Goal: Task Accomplishment & Management: Use online tool/utility

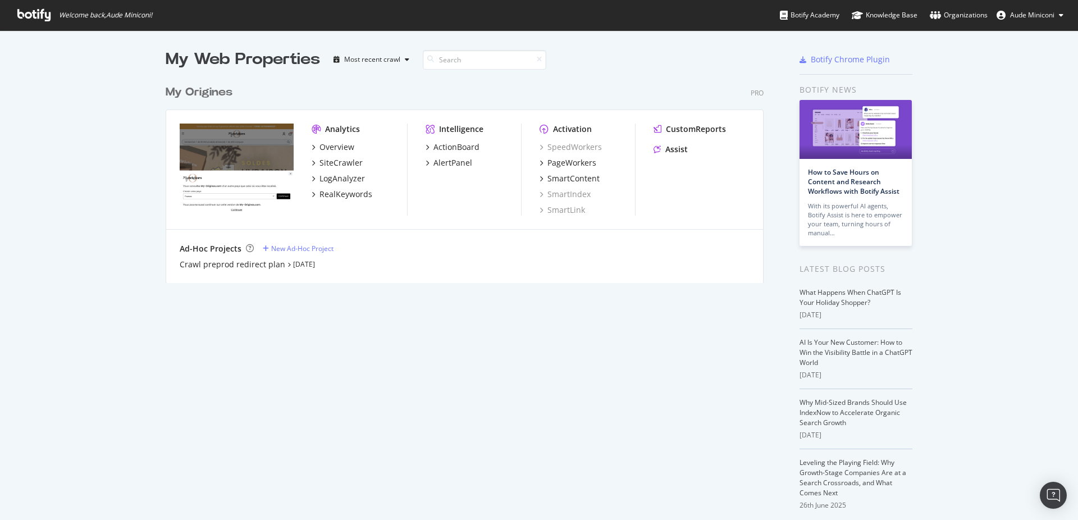
scroll to position [510, 1059]
click at [319, 152] on div "Overview" at bounding box center [336, 146] width 35 height 11
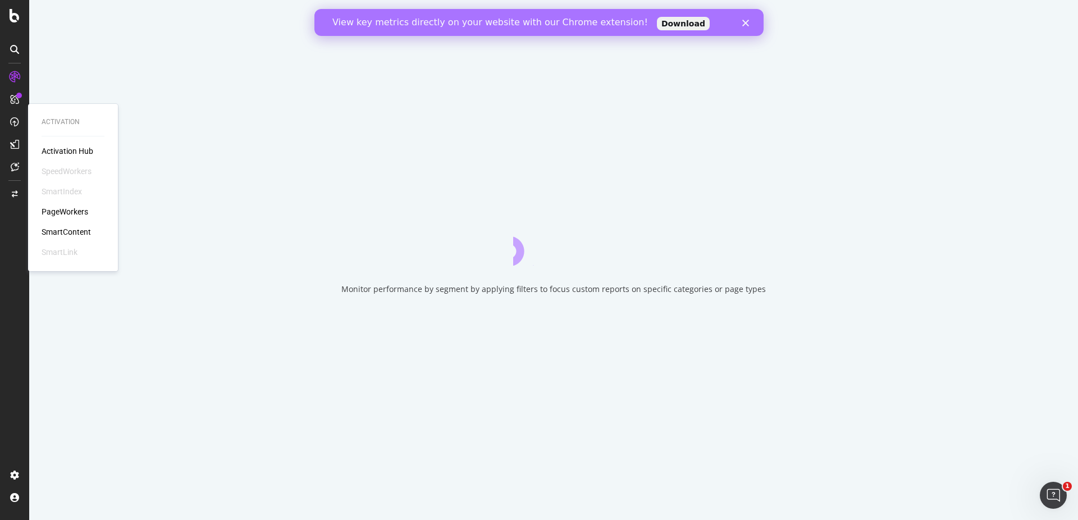
click at [62, 210] on div "PageWorkers" at bounding box center [65, 211] width 47 height 11
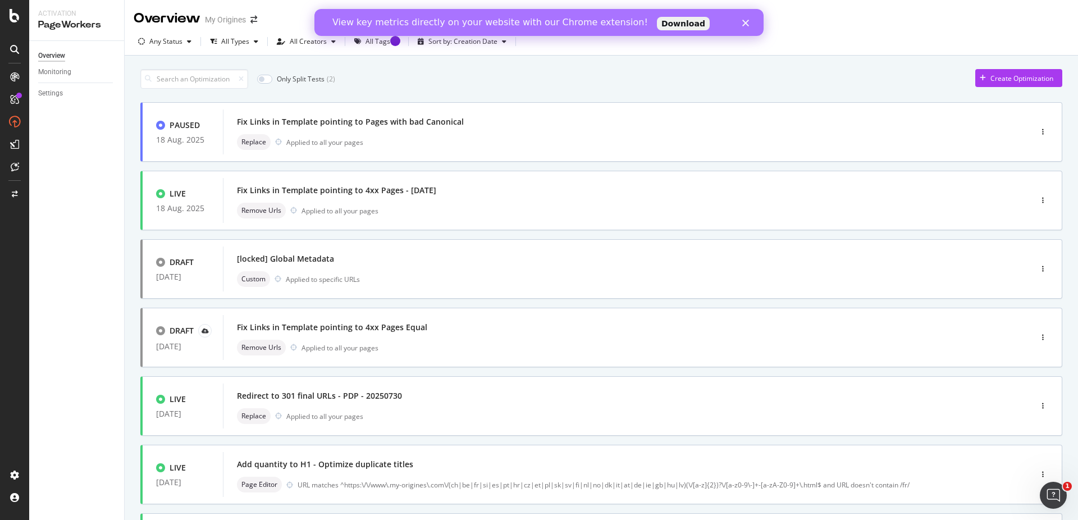
click at [744, 22] on icon "Fermer" at bounding box center [745, 23] width 7 height 7
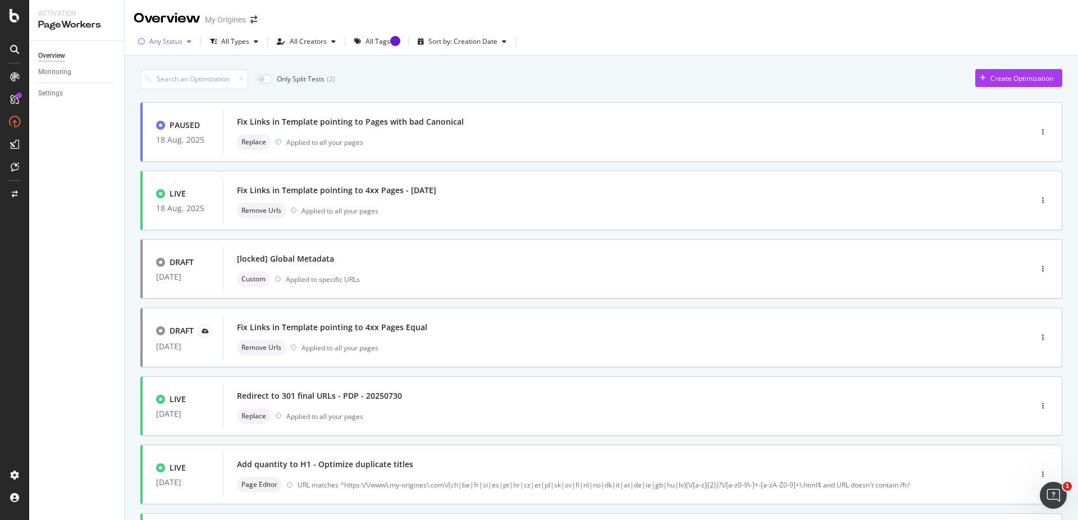
click at [186, 40] on div "button" at bounding box center [188, 41] width 13 height 7
click at [152, 65] on div "Any Status" at bounding box center [168, 65] width 51 height 10
click at [150, 81] on div at bounding box center [147, 83] width 9 height 9
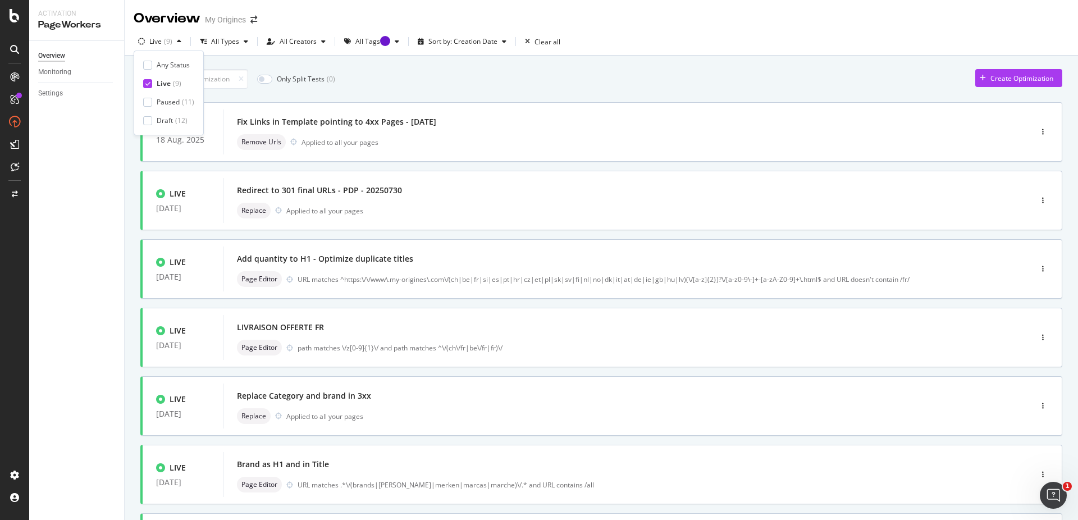
click at [590, 75] on div "Only Split Tests ( 0 ) Create Optimization" at bounding box center [601, 79] width 922 height 20
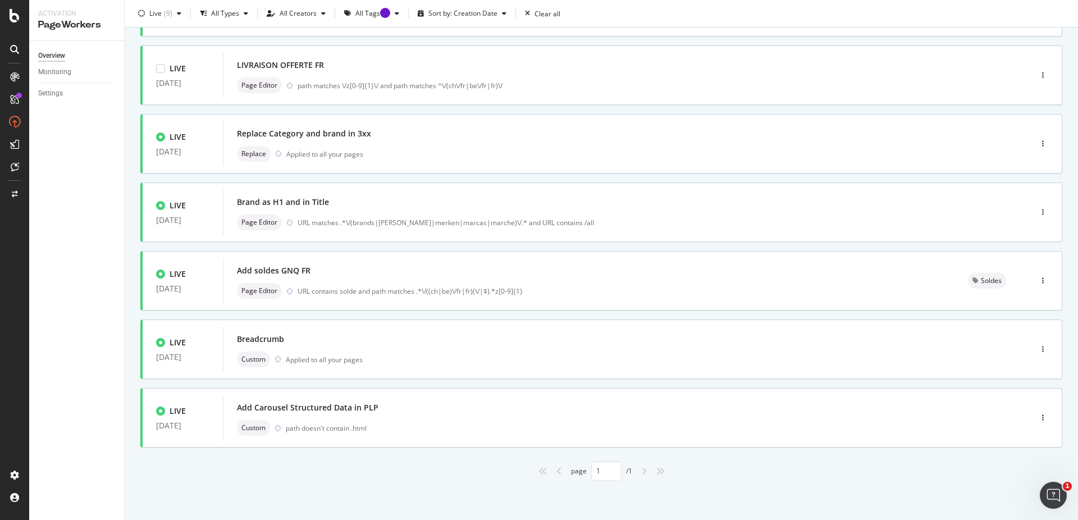
scroll to position [33, 0]
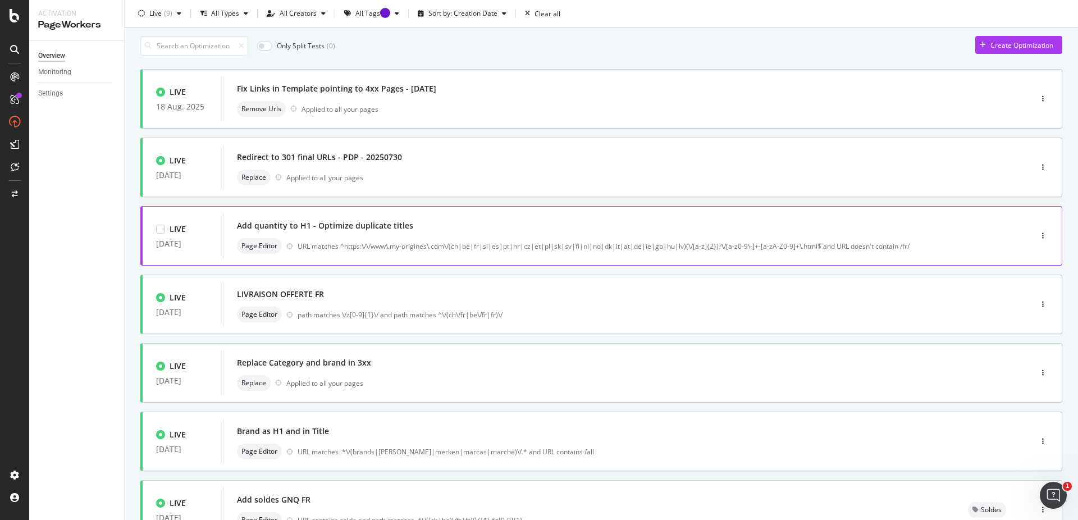
click at [338, 227] on div "Add quantity to H1 - Optimize duplicate titles" at bounding box center [325, 225] width 176 height 11
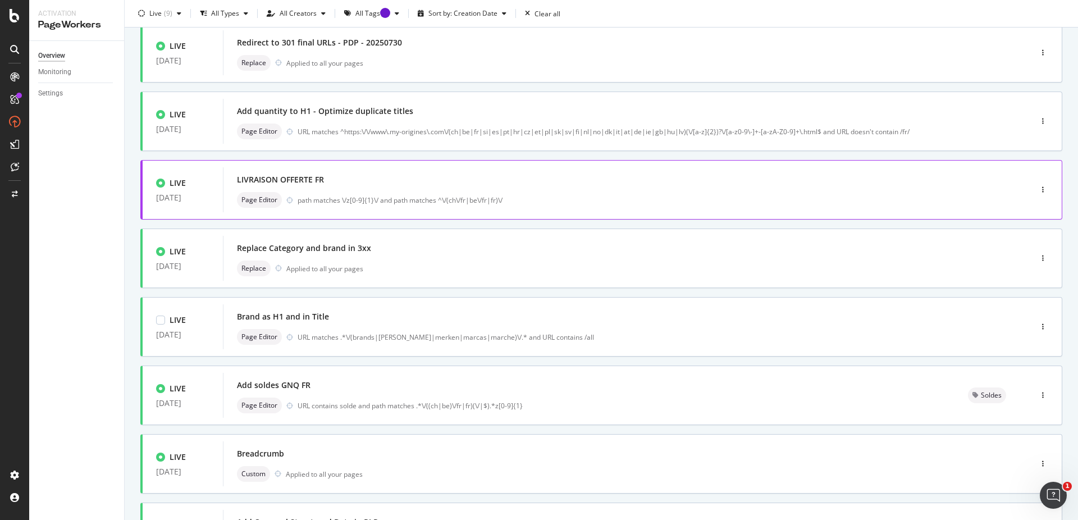
scroll to position [90, 0]
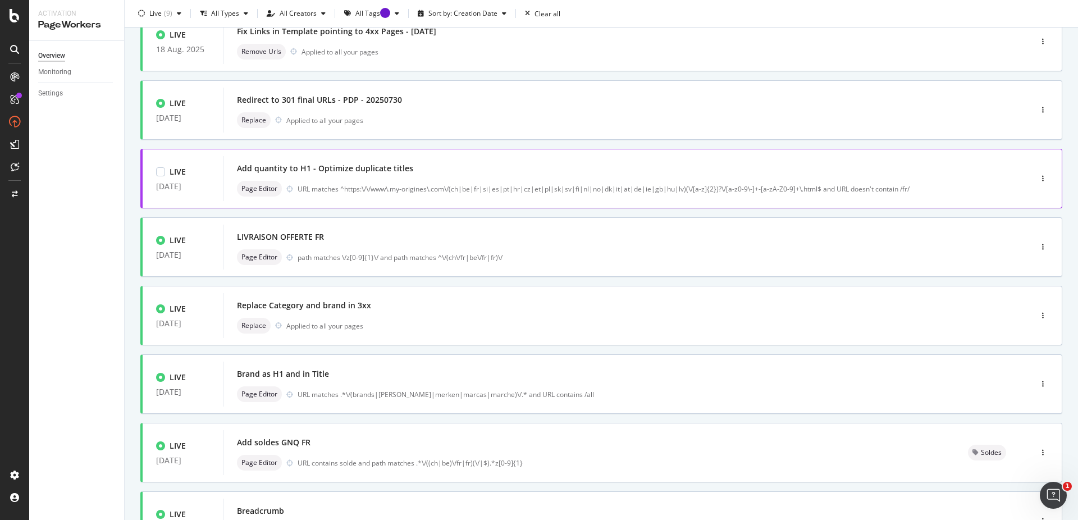
click at [400, 171] on div "Add quantity to H1 - Optimize duplicate titles" at bounding box center [325, 168] width 176 height 11
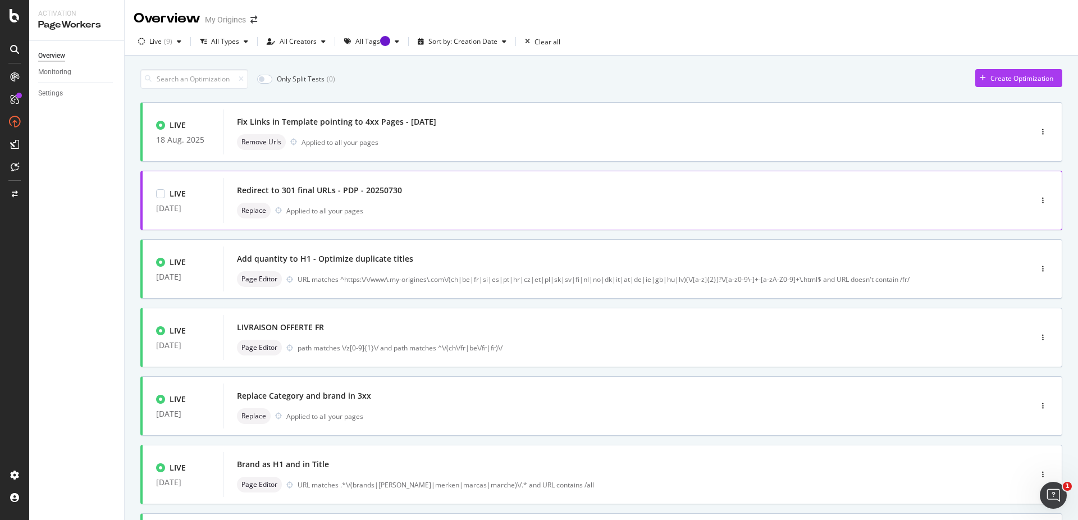
click at [519, 193] on div "Redirect to 301 final URLs - PDP - 20250730" at bounding box center [610, 190] width 746 height 16
